Goal: Find specific page/section: Find specific page/section

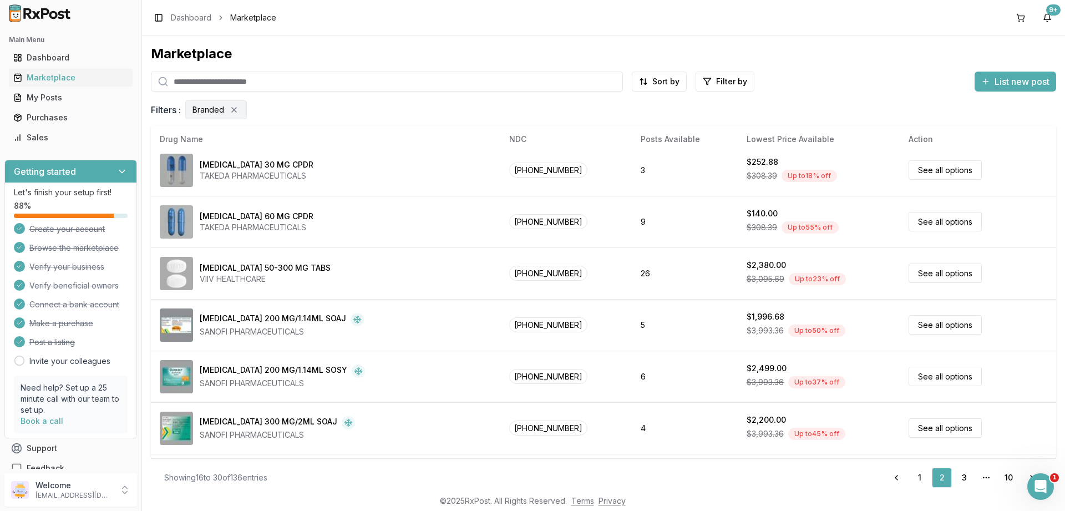
scroll to position [520, 0]
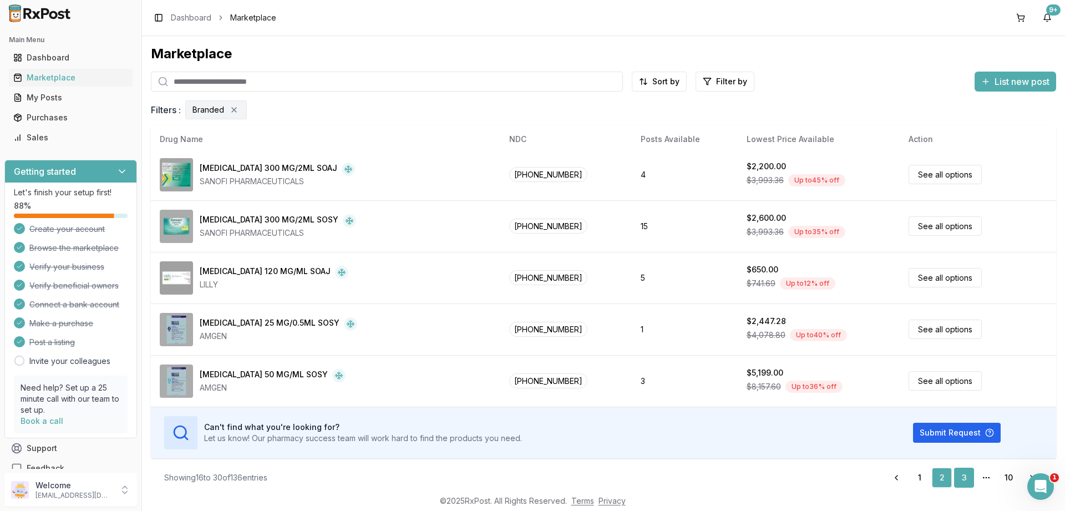
click at [963, 477] on link "3" at bounding box center [964, 478] width 20 height 20
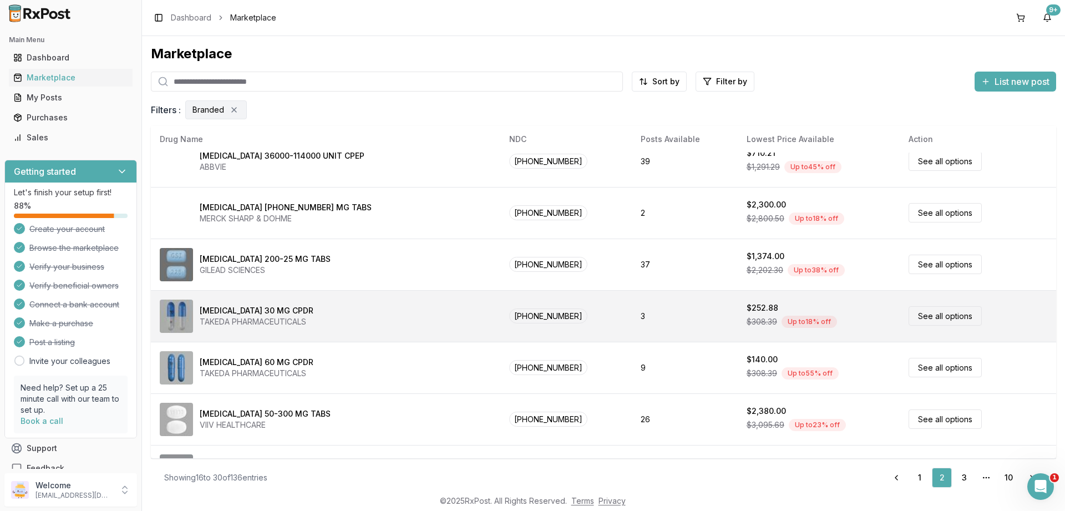
scroll to position [0, 0]
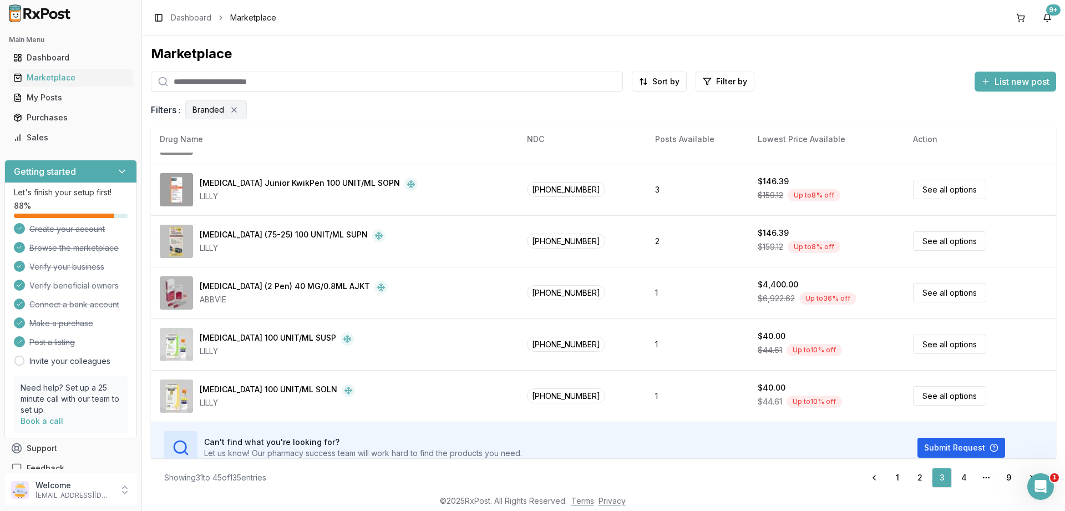
scroll to position [520, 0]
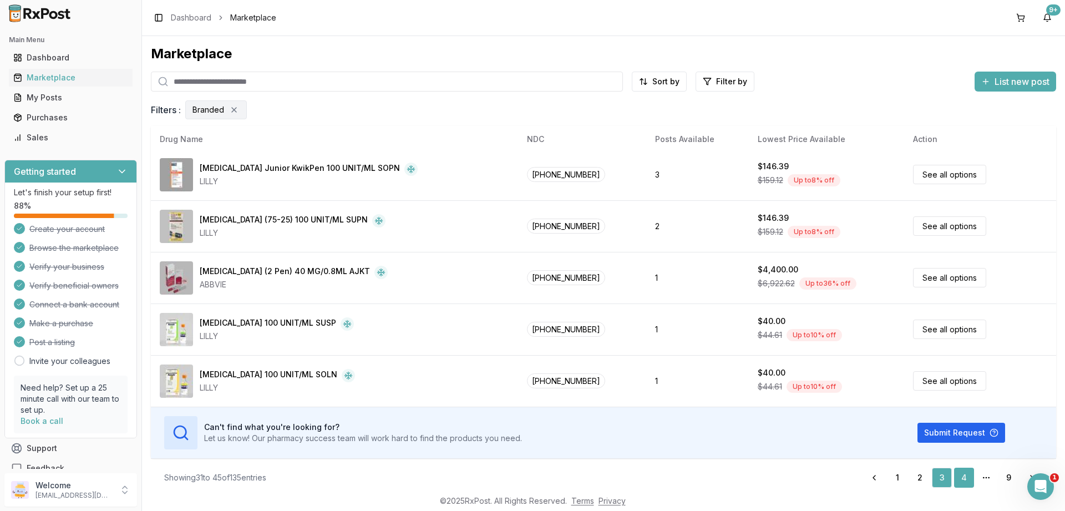
click at [968, 477] on link "4" at bounding box center [964, 478] width 20 height 20
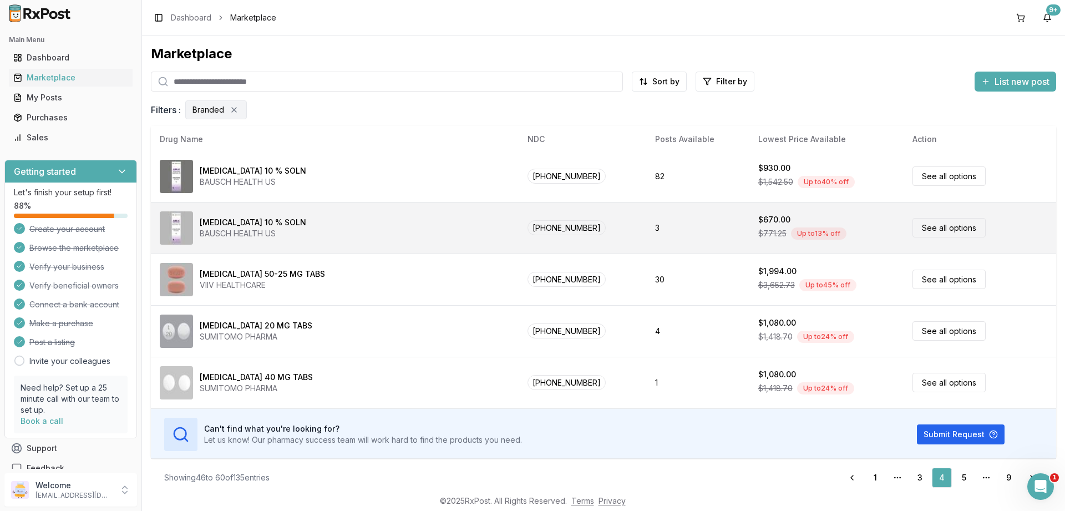
scroll to position [520, 0]
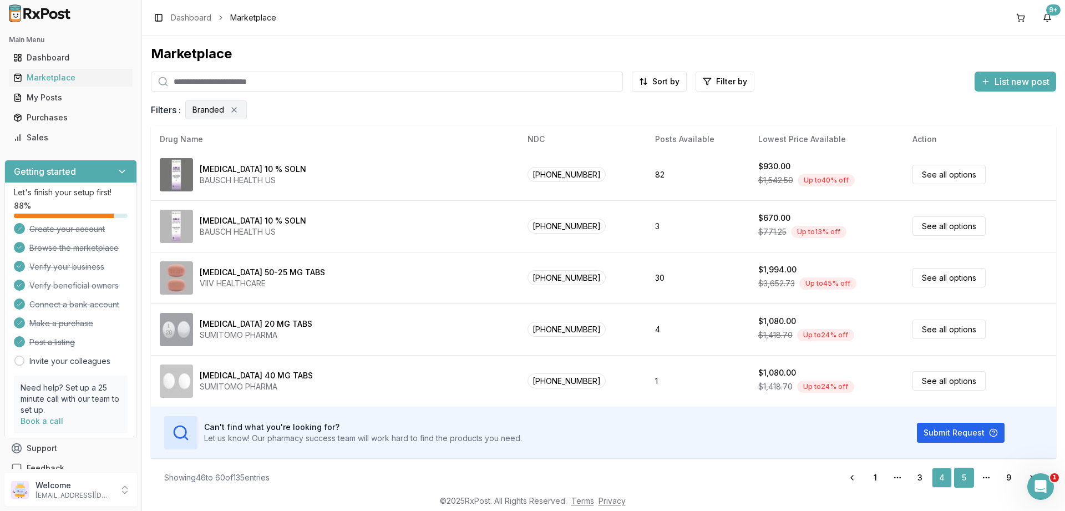
click at [963, 476] on link "5" at bounding box center [964, 478] width 20 height 20
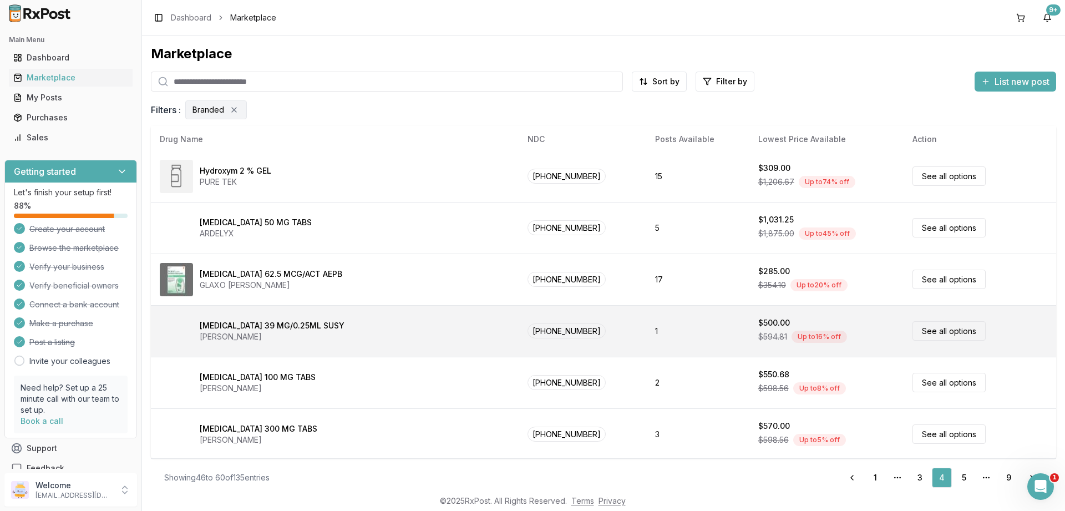
scroll to position [0, 0]
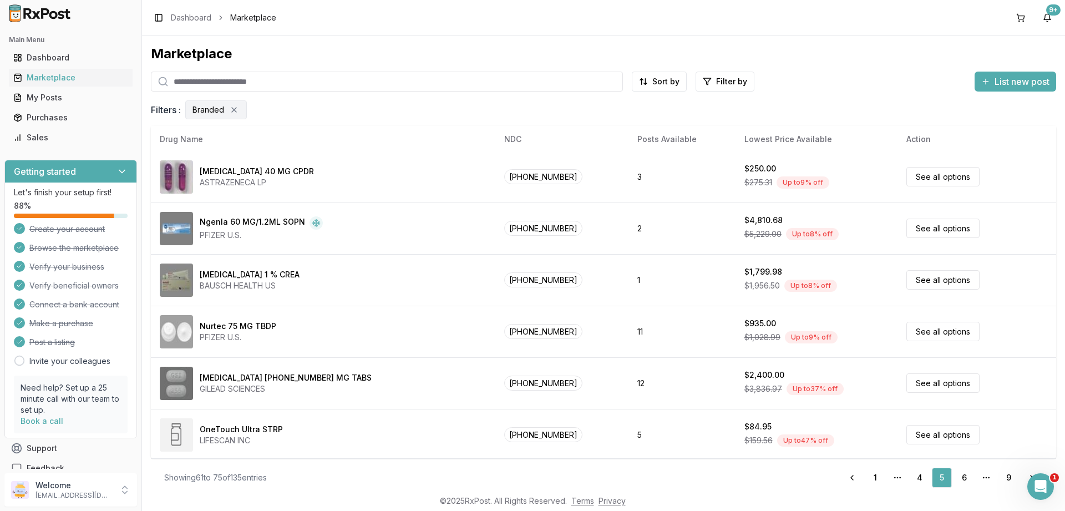
scroll to position [520, 0]
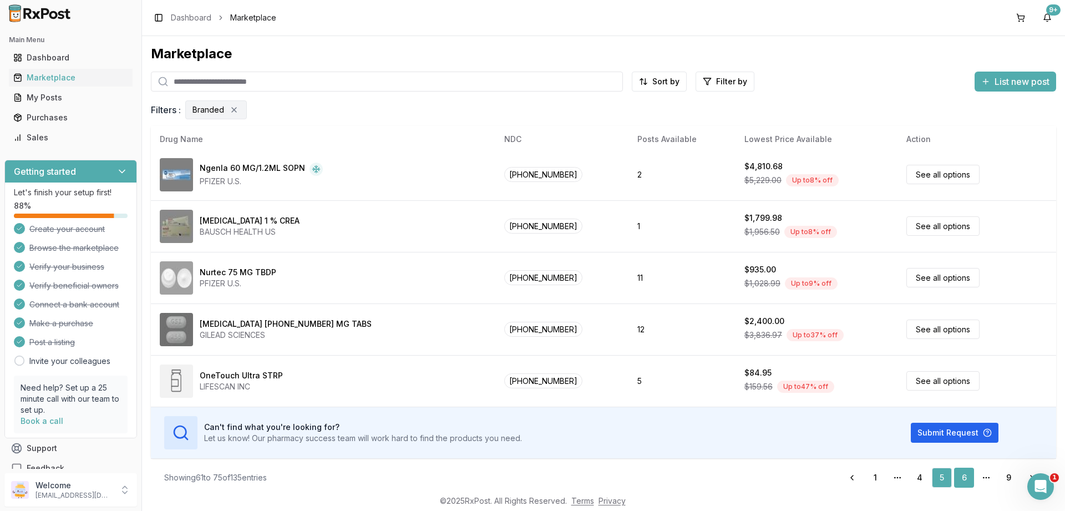
click at [963, 476] on link "6" at bounding box center [964, 478] width 20 height 20
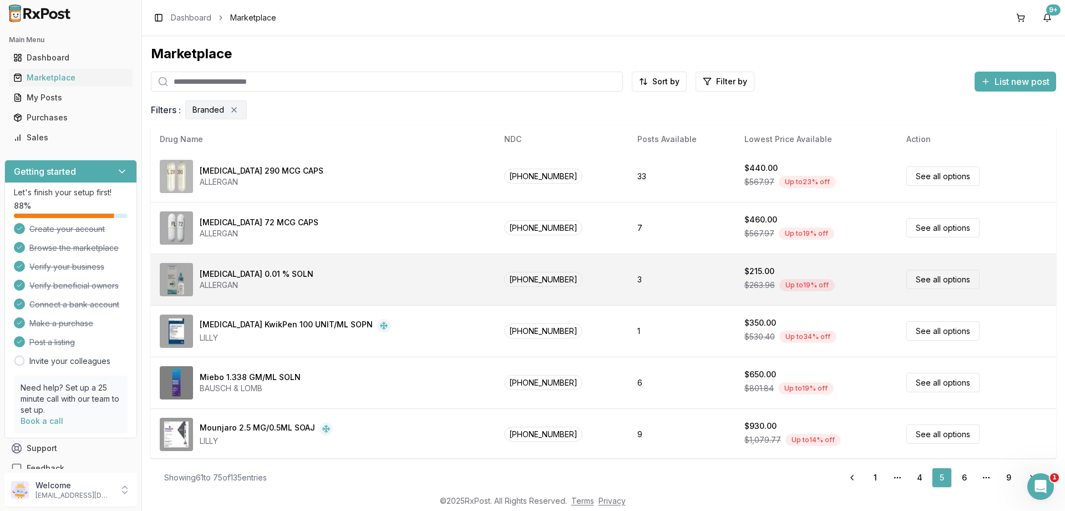
scroll to position [0, 0]
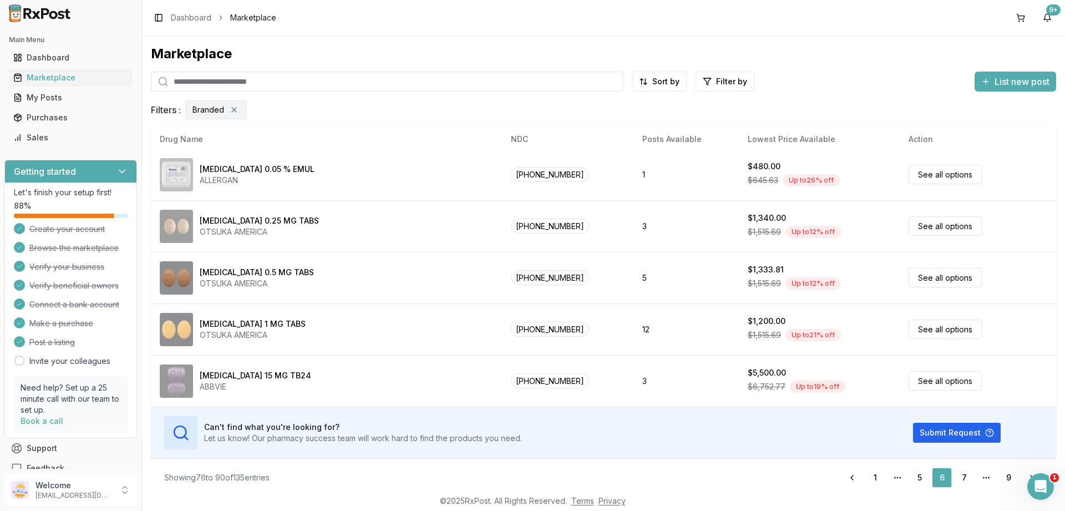
scroll to position [8, 0]
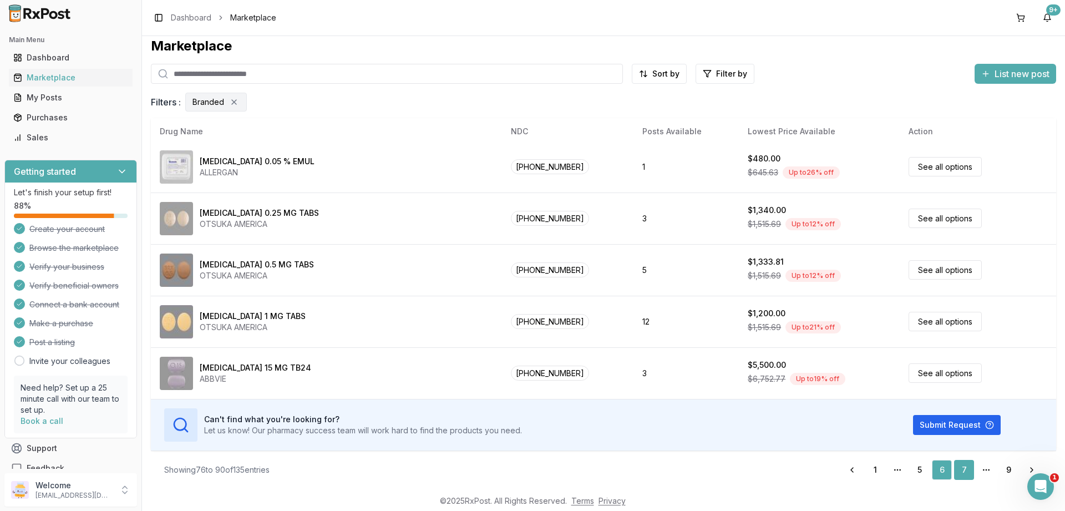
click at [963, 467] on link "7" at bounding box center [964, 470] width 20 height 20
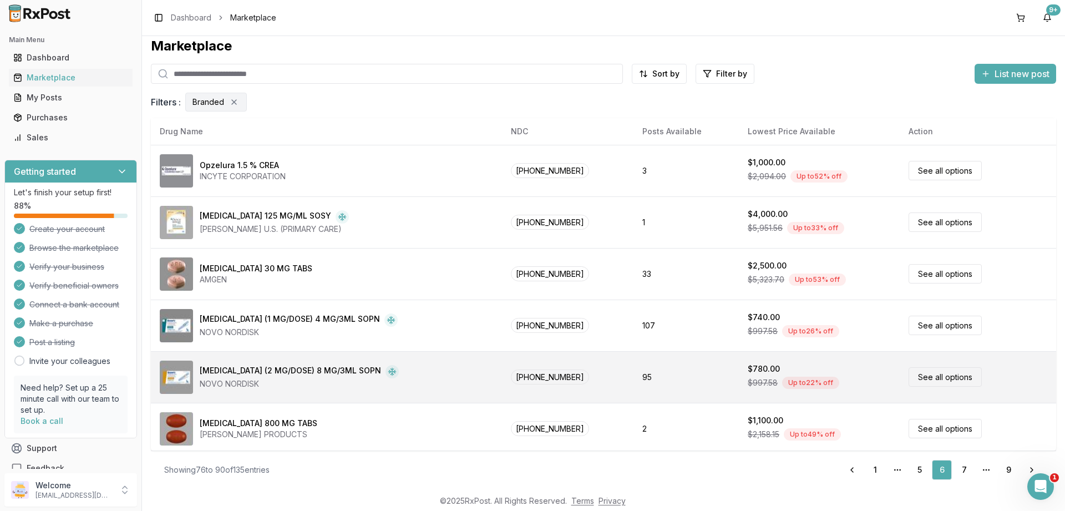
scroll to position [0, 0]
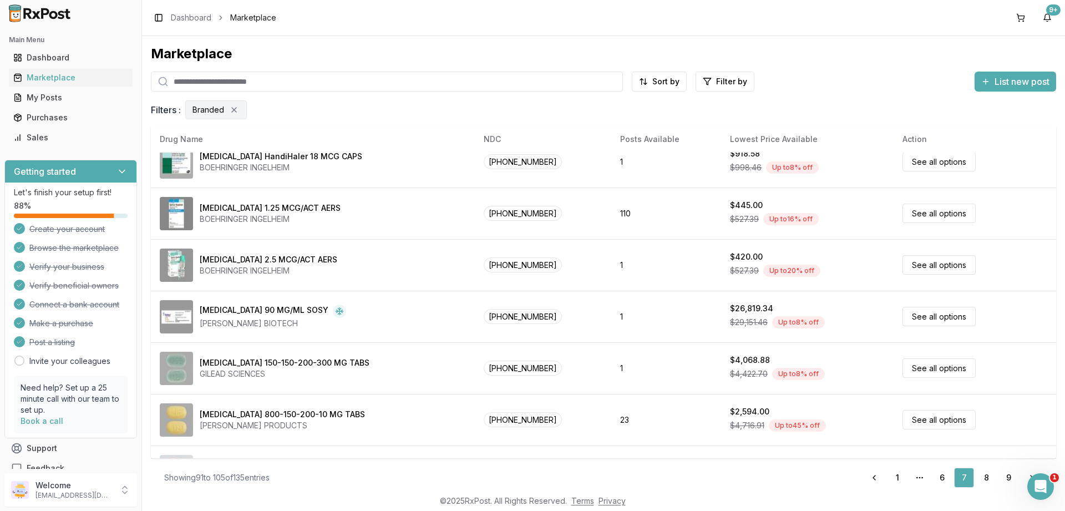
scroll to position [520, 0]
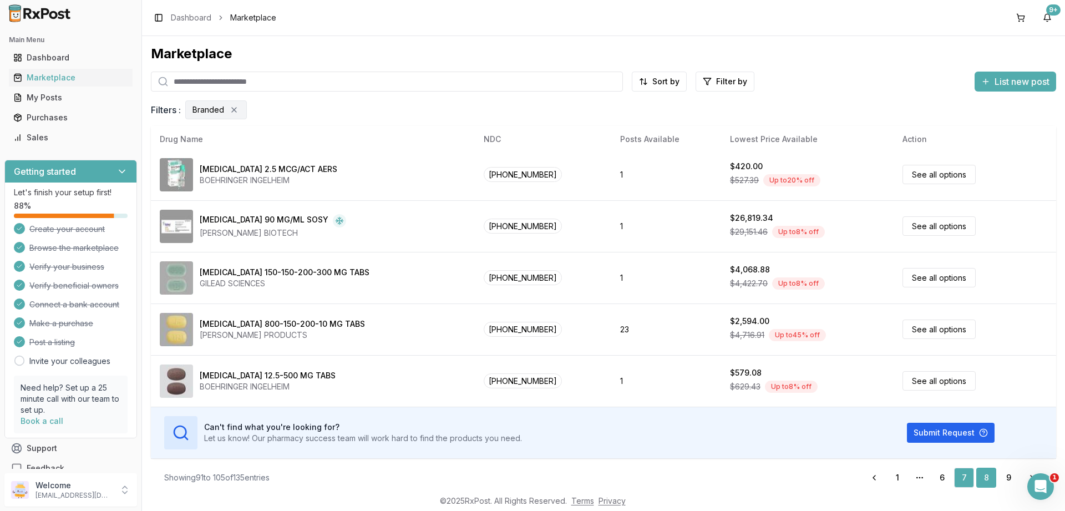
click at [982, 473] on link "8" at bounding box center [987, 478] width 20 height 20
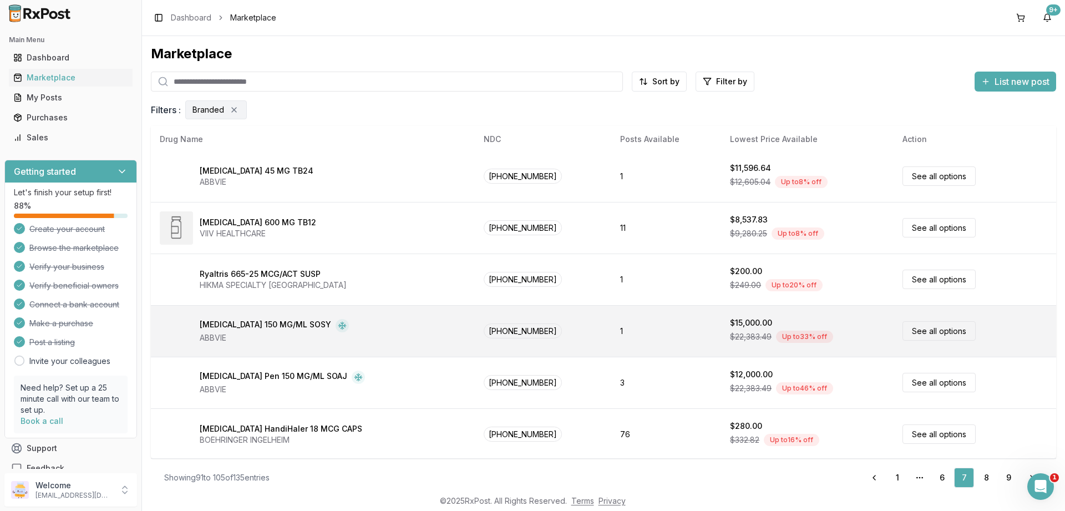
scroll to position [0, 0]
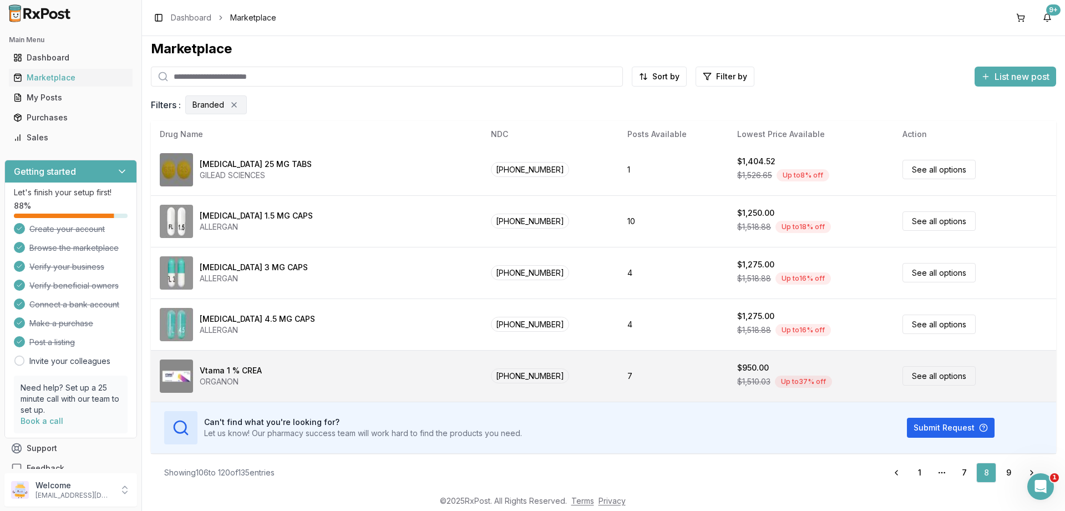
scroll to position [8, 0]
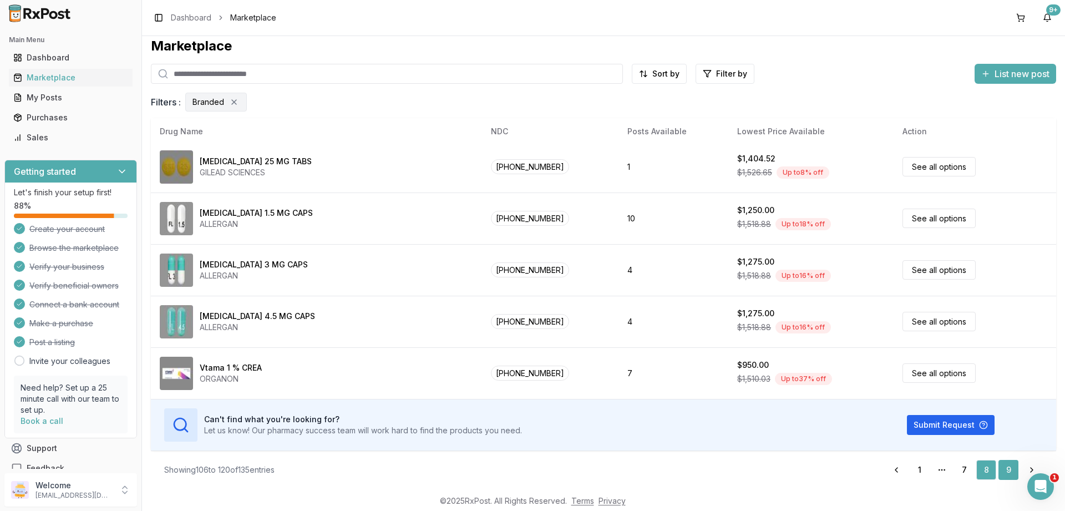
click at [1009, 469] on link "9" at bounding box center [1009, 470] width 20 height 20
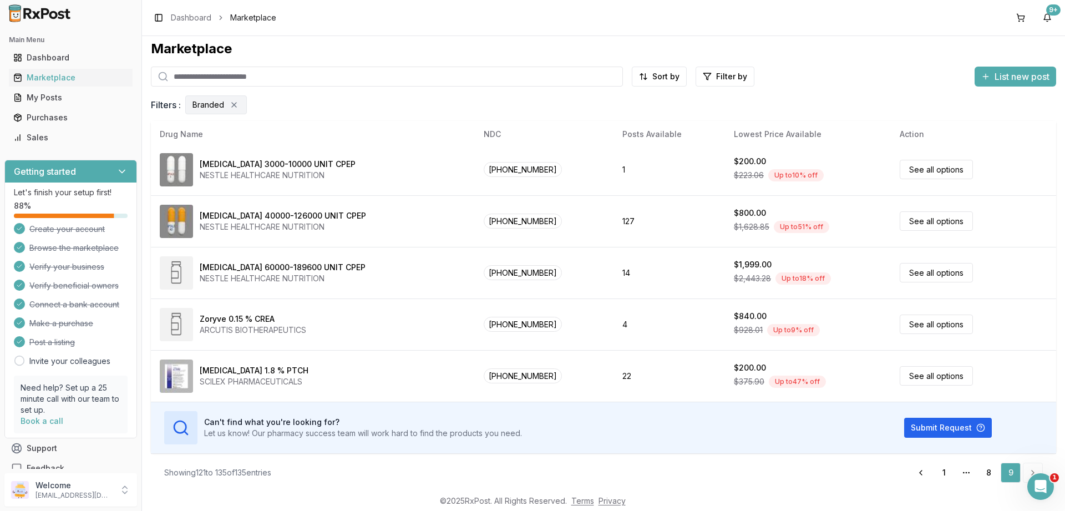
scroll to position [8, 0]
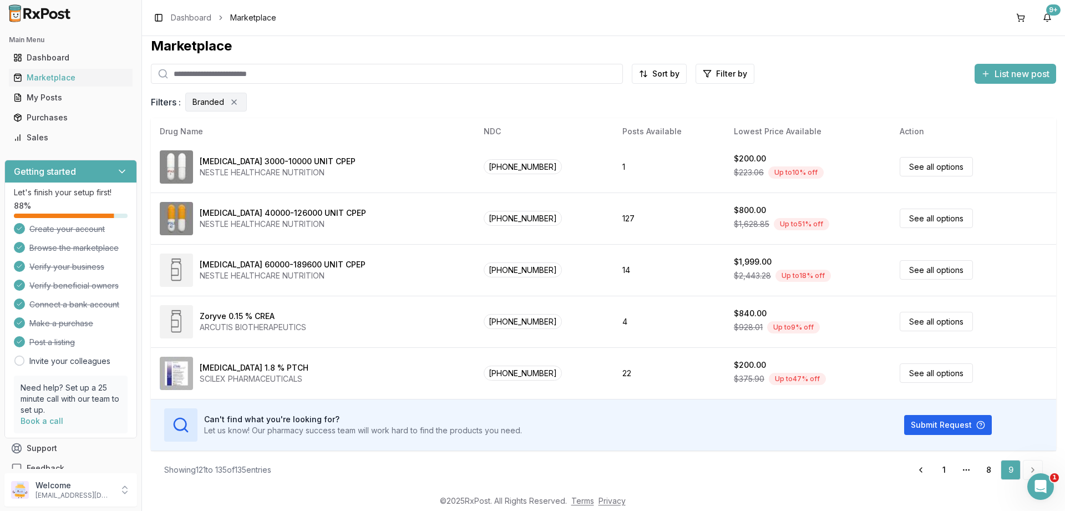
click at [1033, 467] on li "pagination" at bounding box center [1033, 470] width 20 height 20
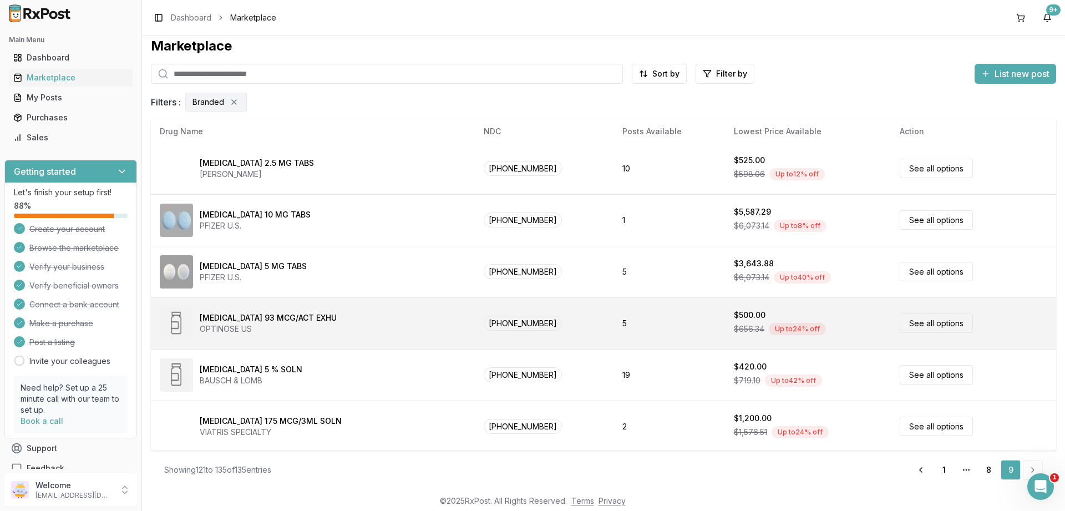
scroll to position [0, 0]
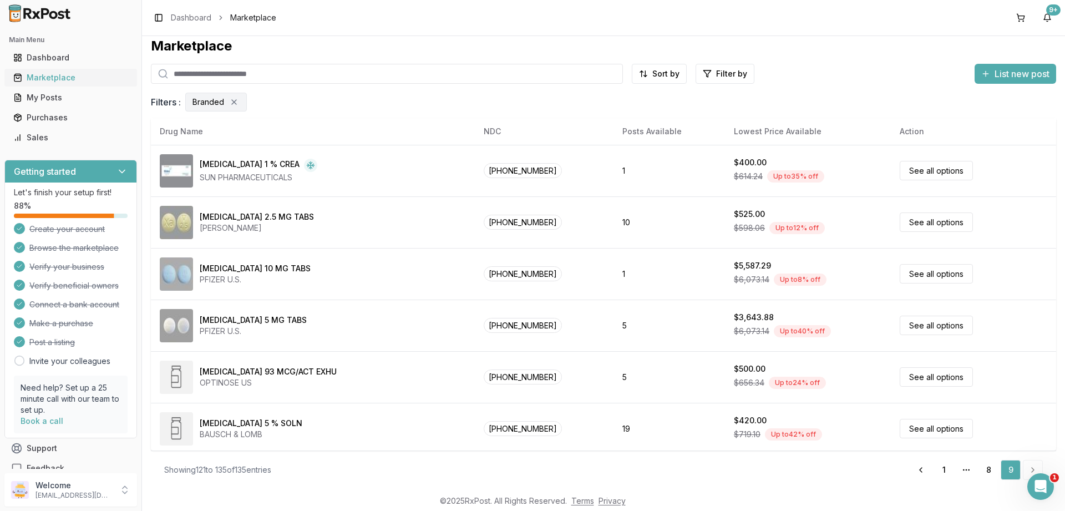
click at [53, 73] on div "Marketplace" at bounding box center [70, 77] width 115 height 11
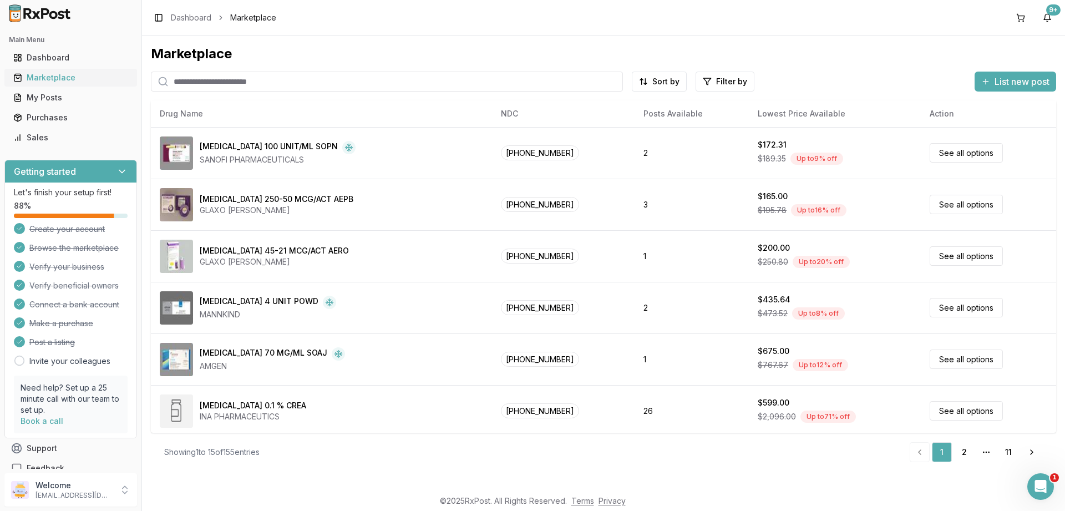
click at [59, 79] on div "Marketplace" at bounding box center [70, 77] width 115 height 11
click at [716, 83] on html "Main Menu Dashboard Marketplace My Posts Purchases Sales Getting started Let's …" at bounding box center [532, 255] width 1065 height 511
click at [601, 105] on button "button" at bounding box center [599, 105] width 9 height 9
